Goal: Information Seeking & Learning: Learn about a topic

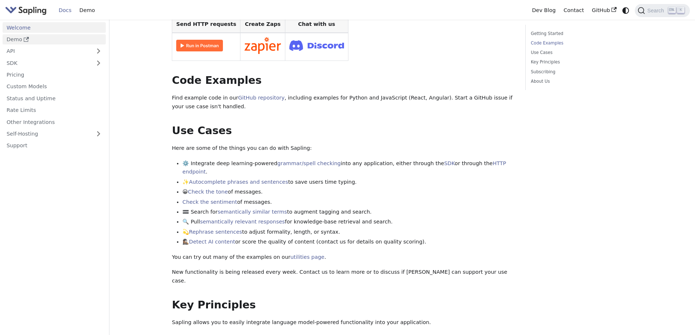
click at [12, 41] on link "Demo" at bounding box center [54, 39] width 103 height 11
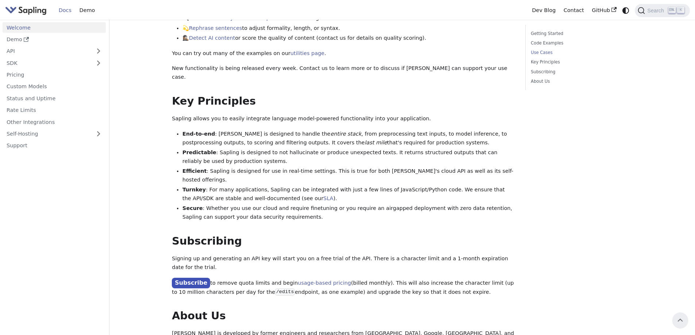
scroll to position [250, 0]
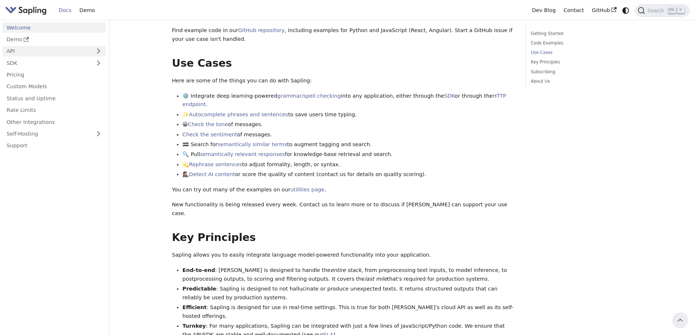
click at [69, 49] on link "API" at bounding box center [47, 51] width 89 height 11
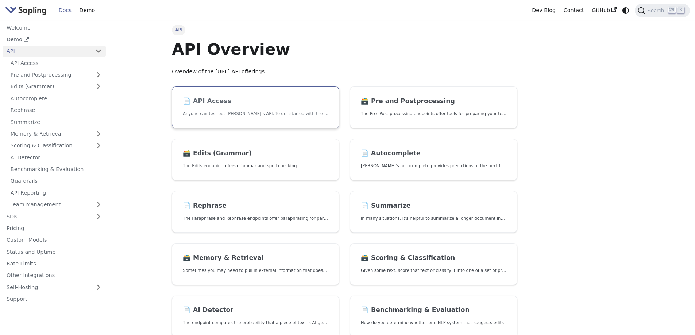
click at [221, 102] on h2 "📄️ API Access" at bounding box center [255, 101] width 145 height 8
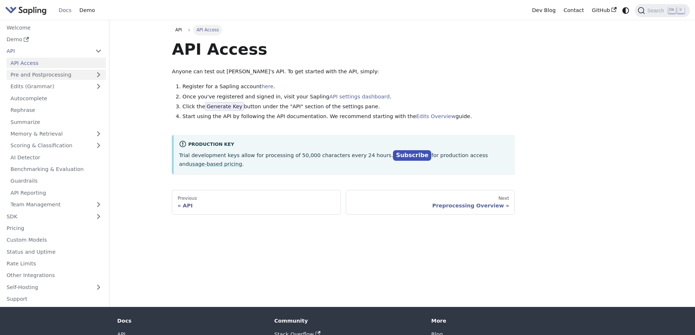
click at [48, 73] on link "Pre and Postprocessing" at bounding box center [56, 75] width 99 height 11
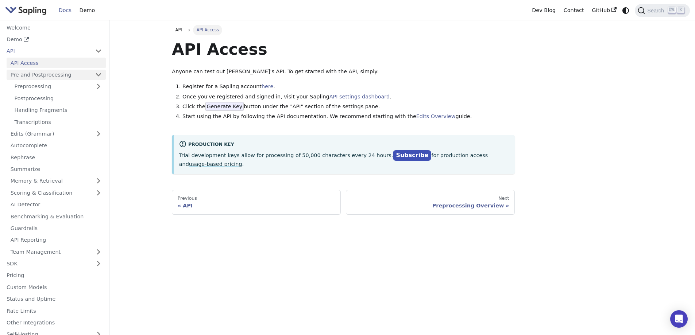
click at [49, 76] on link "Pre and Postprocessing" at bounding box center [56, 75] width 99 height 11
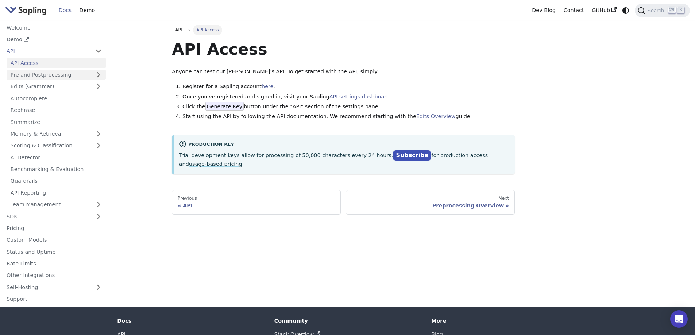
click at [16, 78] on link "Pre and Postprocessing" at bounding box center [56, 75] width 99 height 11
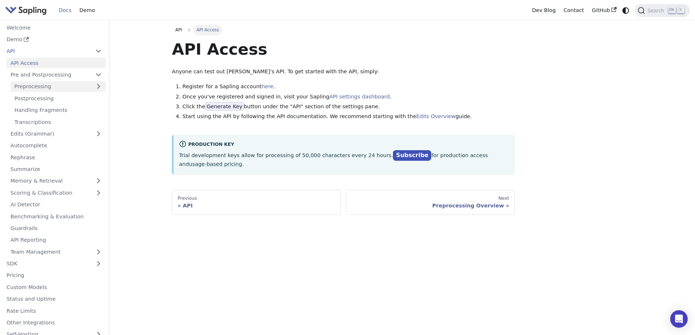
click at [26, 89] on link "Preprocessing" at bounding box center [58, 86] width 95 height 11
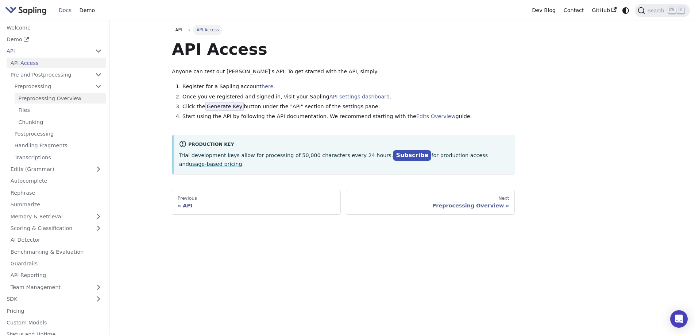
click at [28, 97] on link "Preprocessing Overview" at bounding box center [60, 98] width 91 height 11
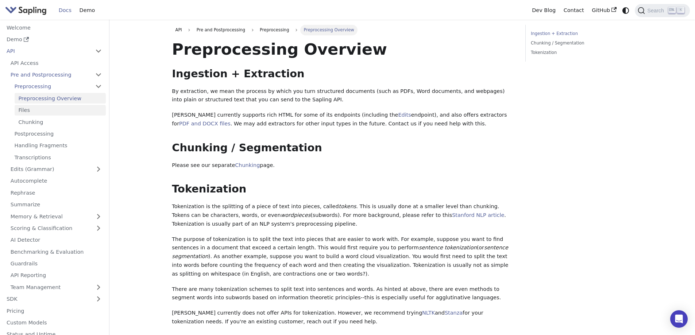
click at [23, 110] on link "Files" at bounding box center [60, 110] width 91 height 11
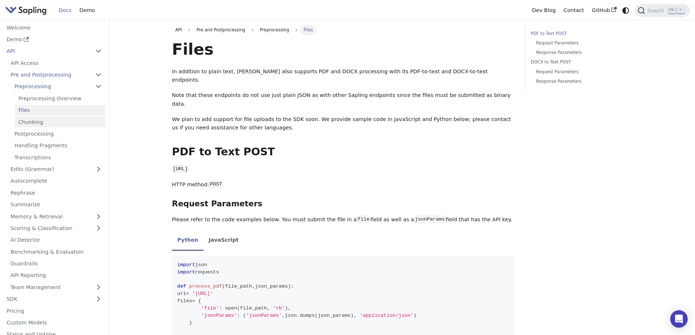
click at [23, 127] on link "Chunking" at bounding box center [60, 122] width 91 height 11
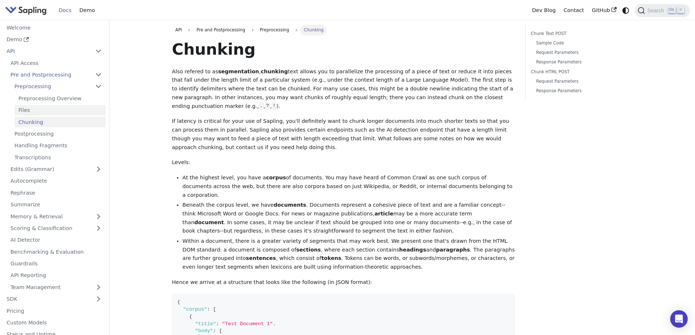
click at [22, 106] on link "Files" at bounding box center [60, 110] width 91 height 11
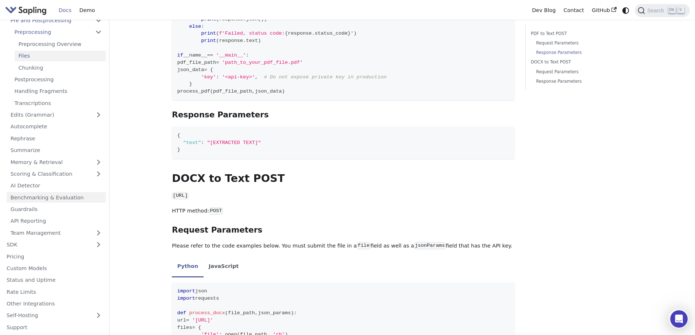
scroll to position [438, 0]
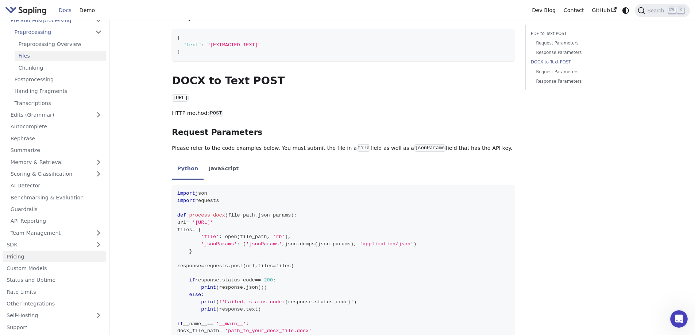
click at [23, 256] on link "Pricing" at bounding box center [54, 256] width 103 height 11
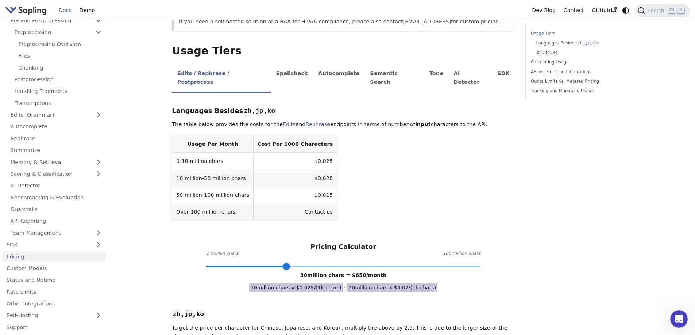
scroll to position [146, 0]
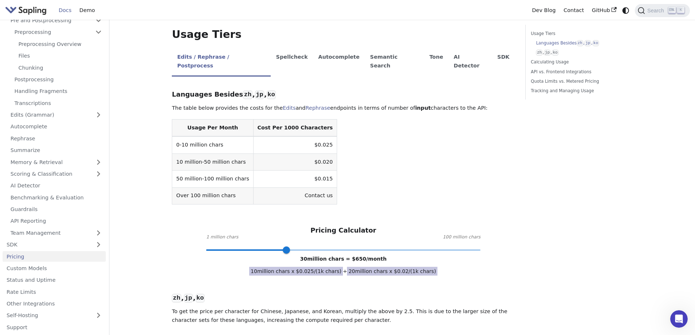
click at [487, 157] on table "Usage Per Month Cost Per 1000 Characters 0-10 million chars $0.025 10 million-5…" at bounding box center [343, 161] width 343 height 85
